Goal: Task Accomplishment & Management: Manage account settings

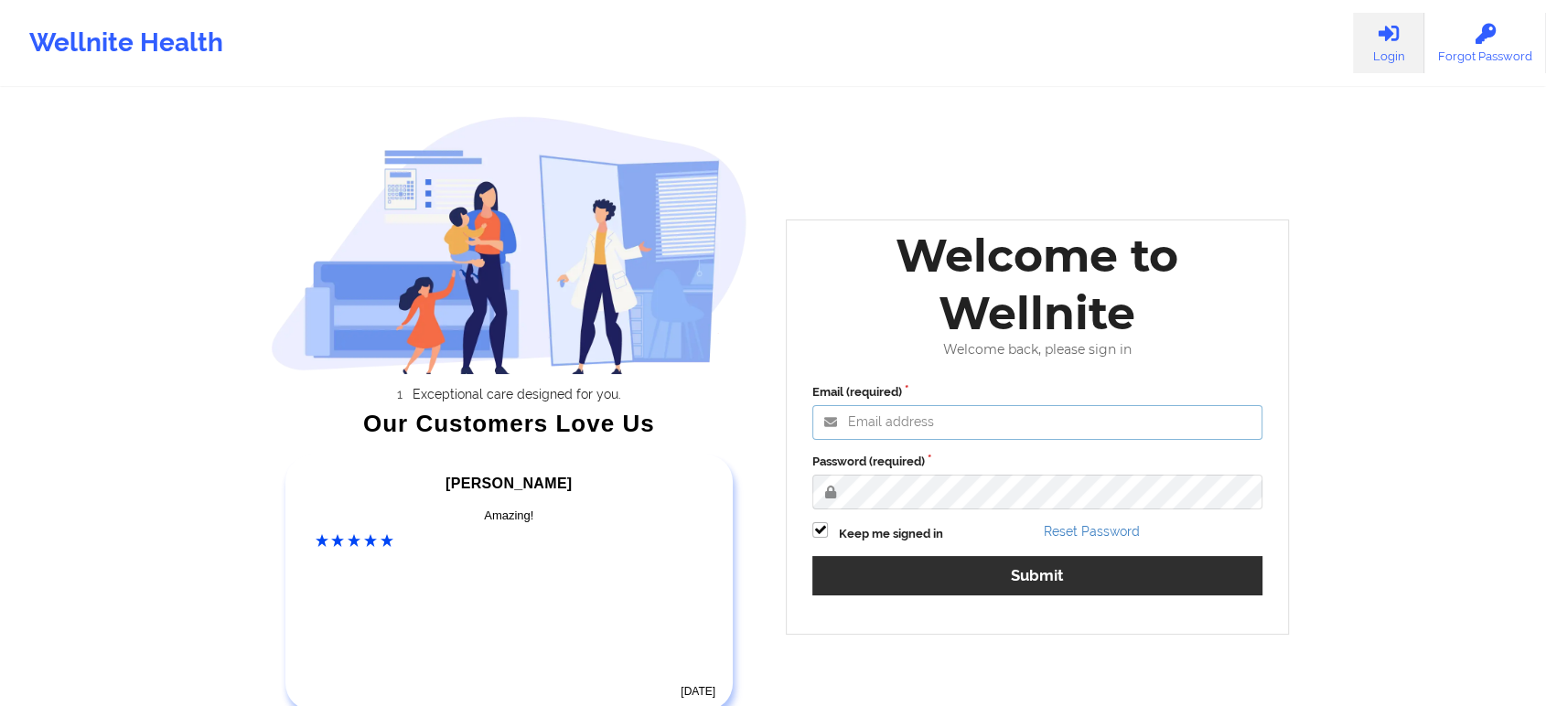
type input "saad@wellnite.com"
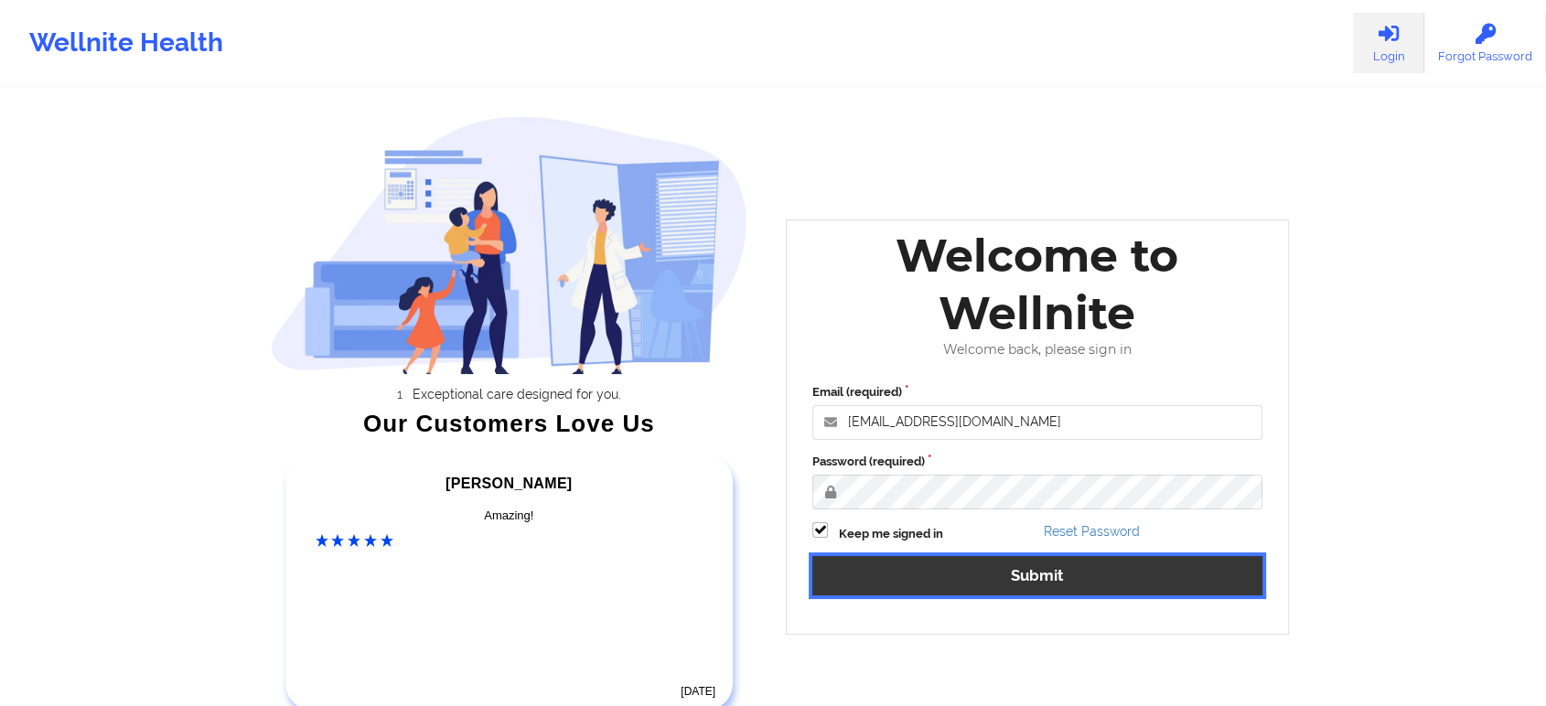
click at [1064, 581] on button "Submit" at bounding box center [1038, 575] width 450 height 39
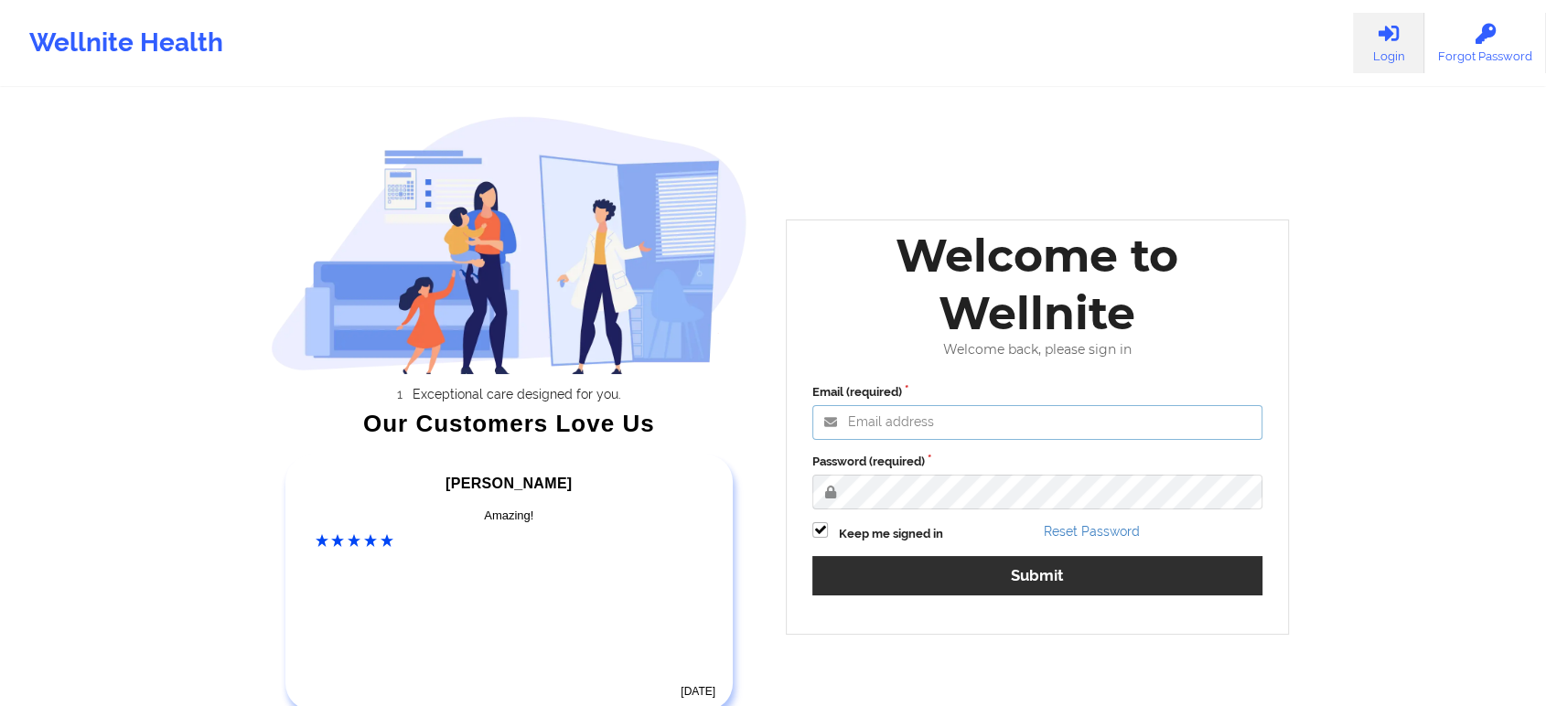
type input "saad@wellnite.com"
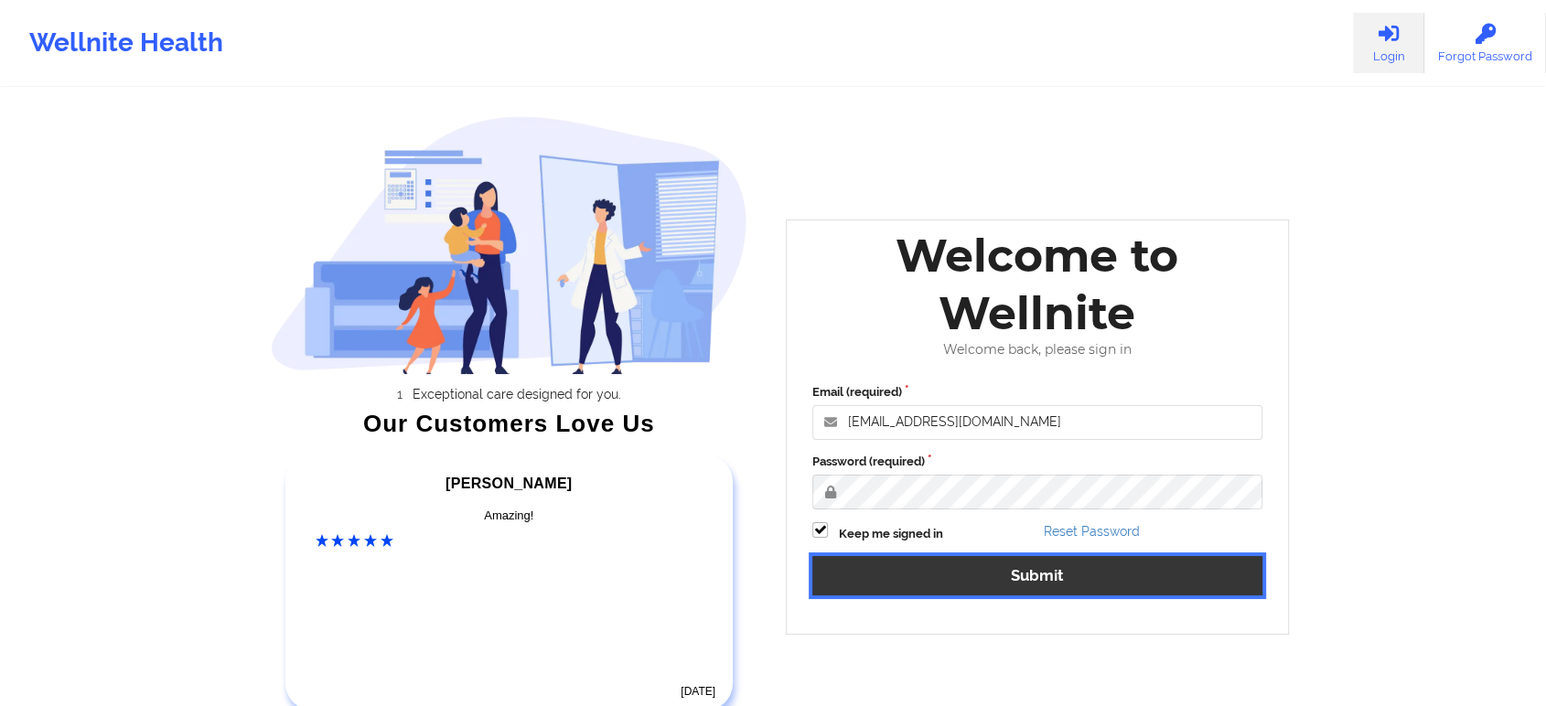
click at [1027, 576] on button "Submit" at bounding box center [1038, 575] width 450 height 39
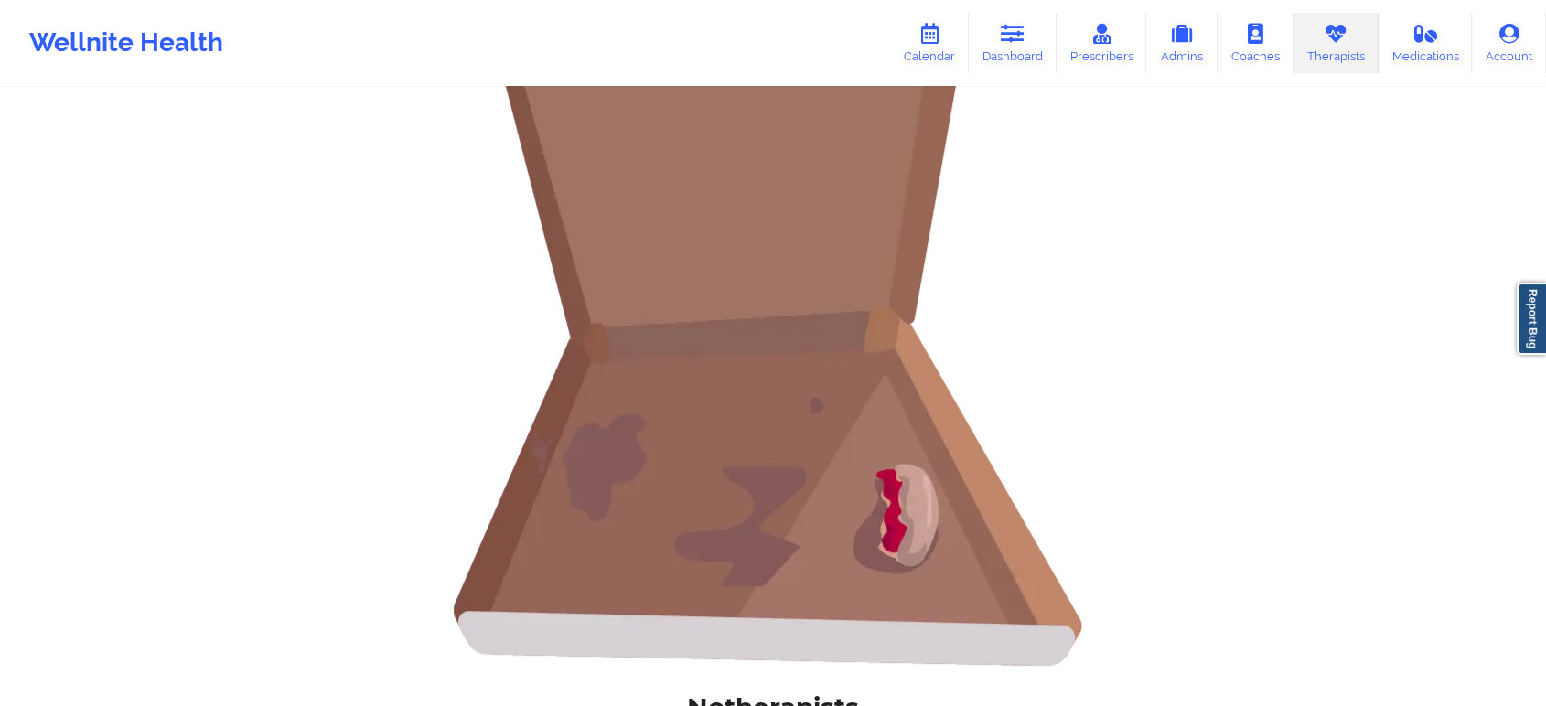
scroll to position [305, 0]
click at [1311, 34] on link "Therapists" at bounding box center [1336, 43] width 85 height 60
